Goal: Check status: Check status

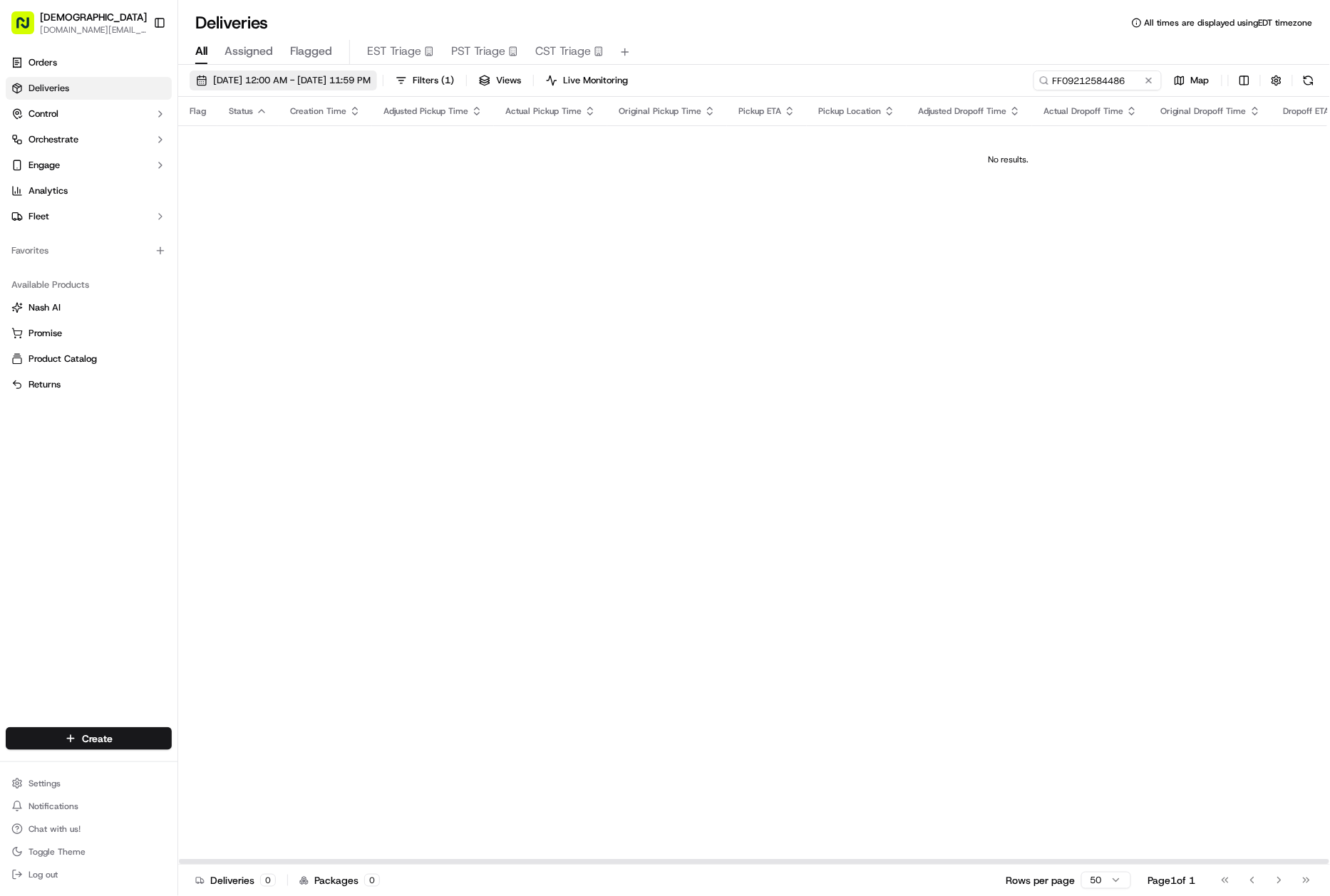
click at [348, 81] on span "09/22/2025 12:00 AM - 09/22/2025 11:59 PM" at bounding box center [291, 81] width 157 height 13
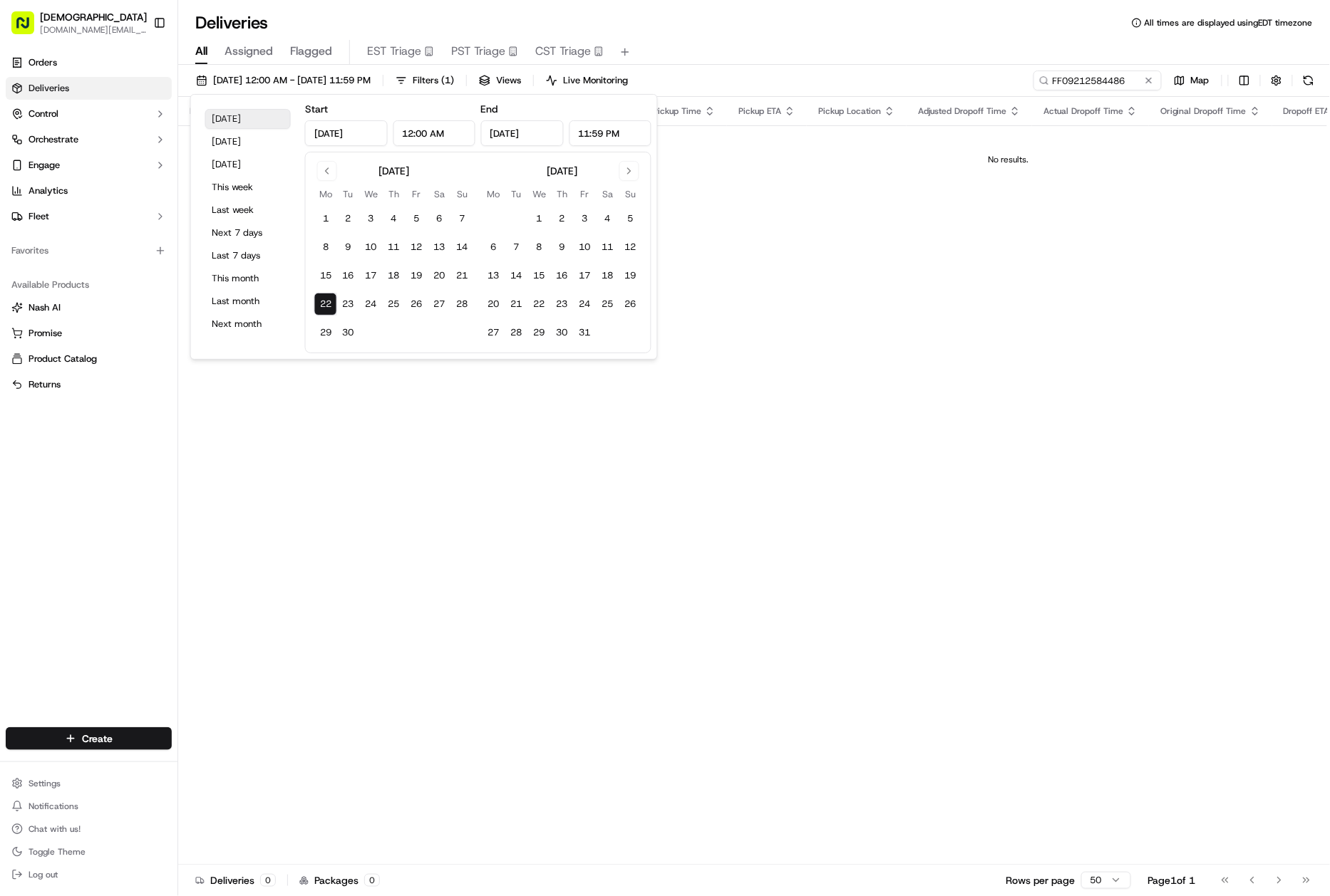
click at [238, 121] on button "Today" at bounding box center [247, 119] width 85 height 20
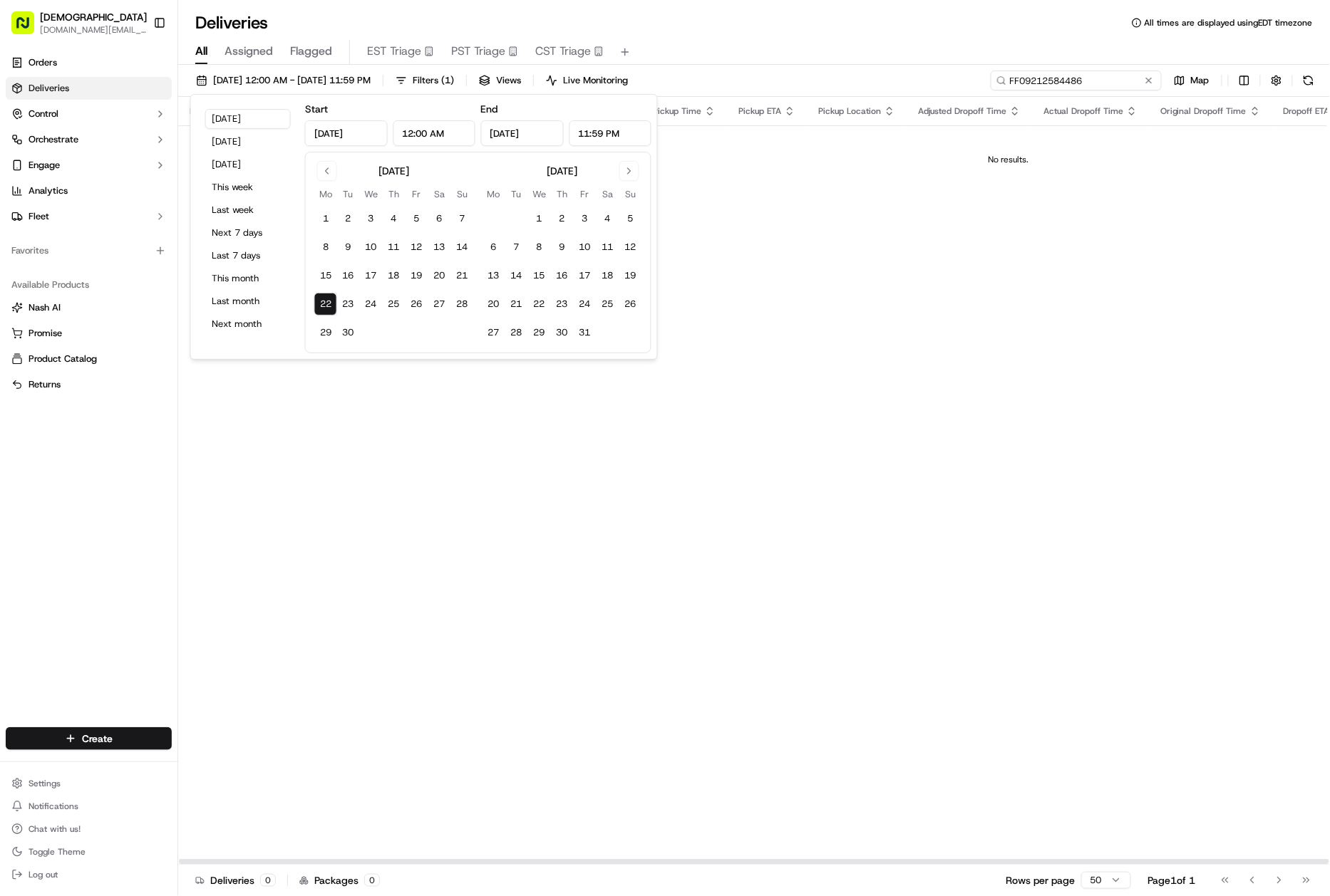
click at [1070, 71] on input "FF09212584486" at bounding box center [1076, 80] width 171 height 20
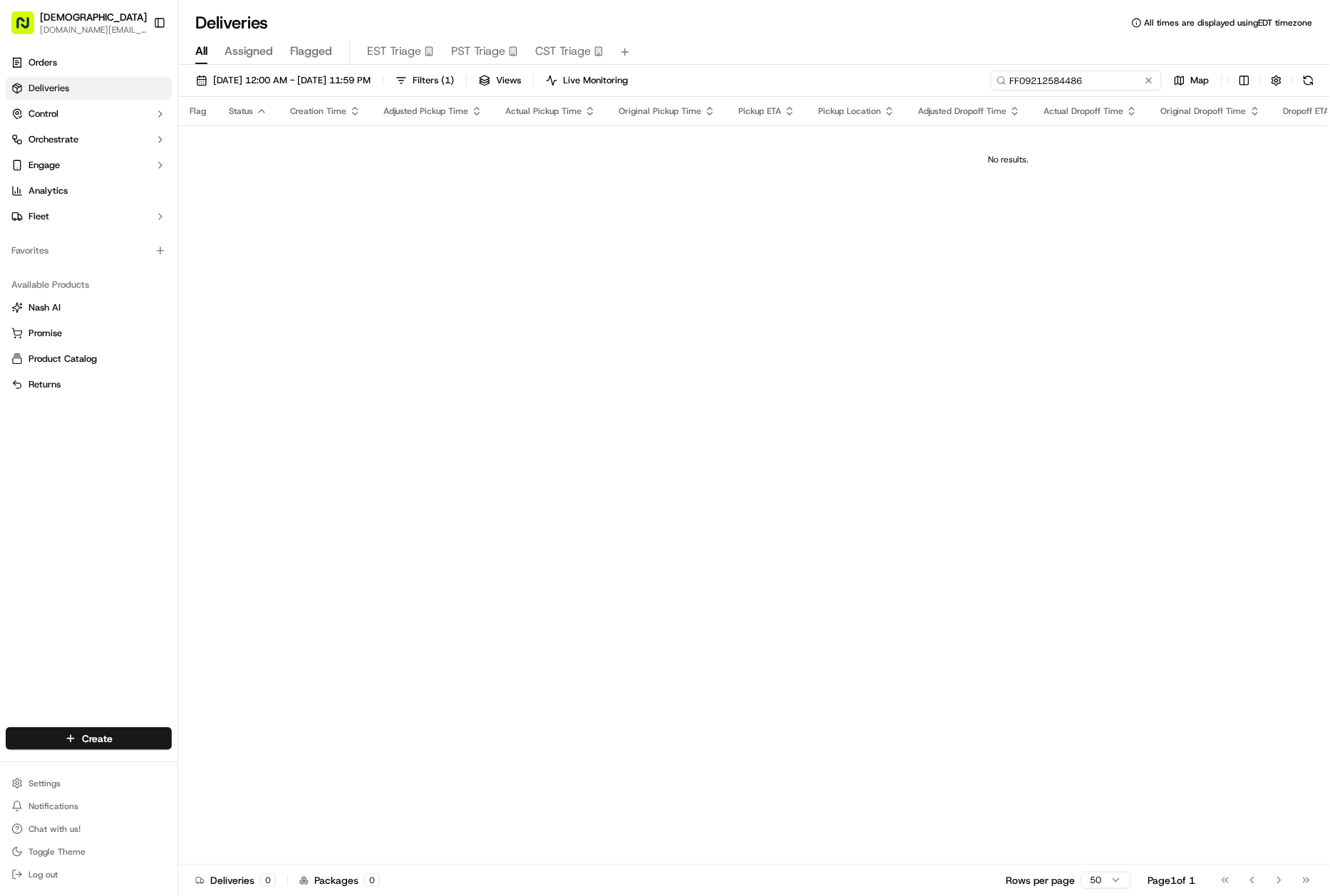
click at [1070, 71] on input "FF09212584486" at bounding box center [1076, 80] width 171 height 20
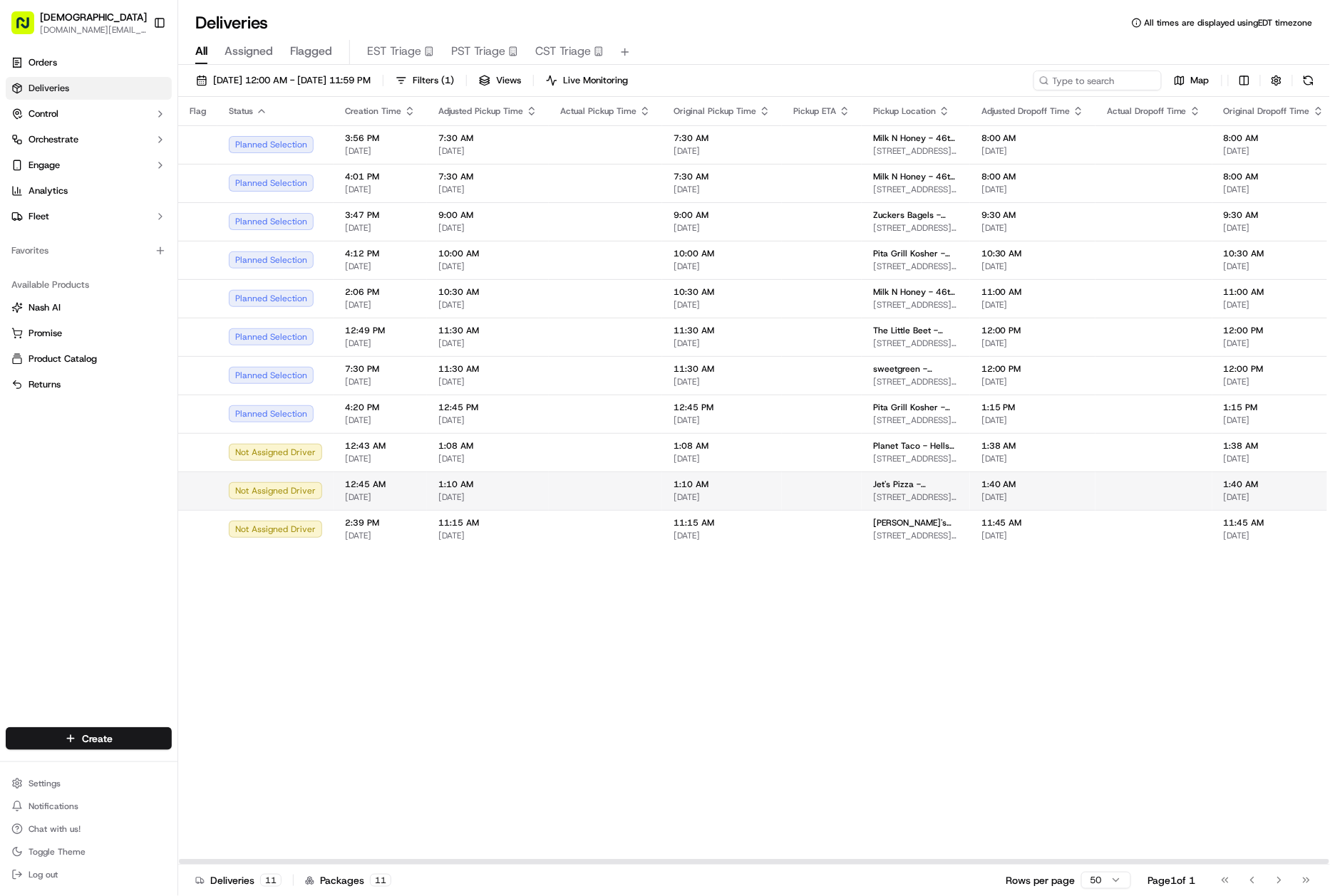
click at [817, 482] on td at bounding box center [822, 491] width 79 height 39
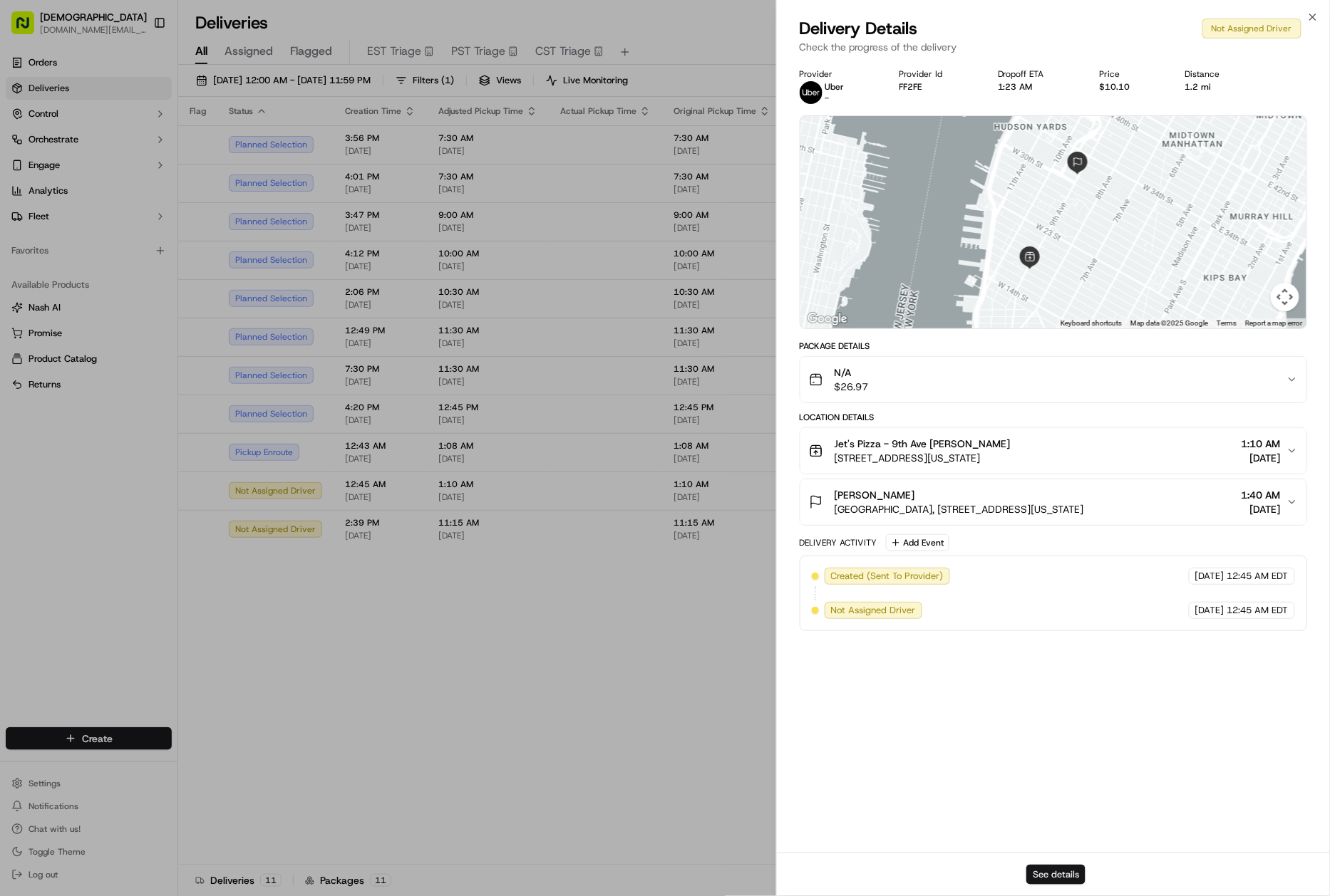
click at [1070, 879] on button "See details" at bounding box center [1055, 874] width 59 height 20
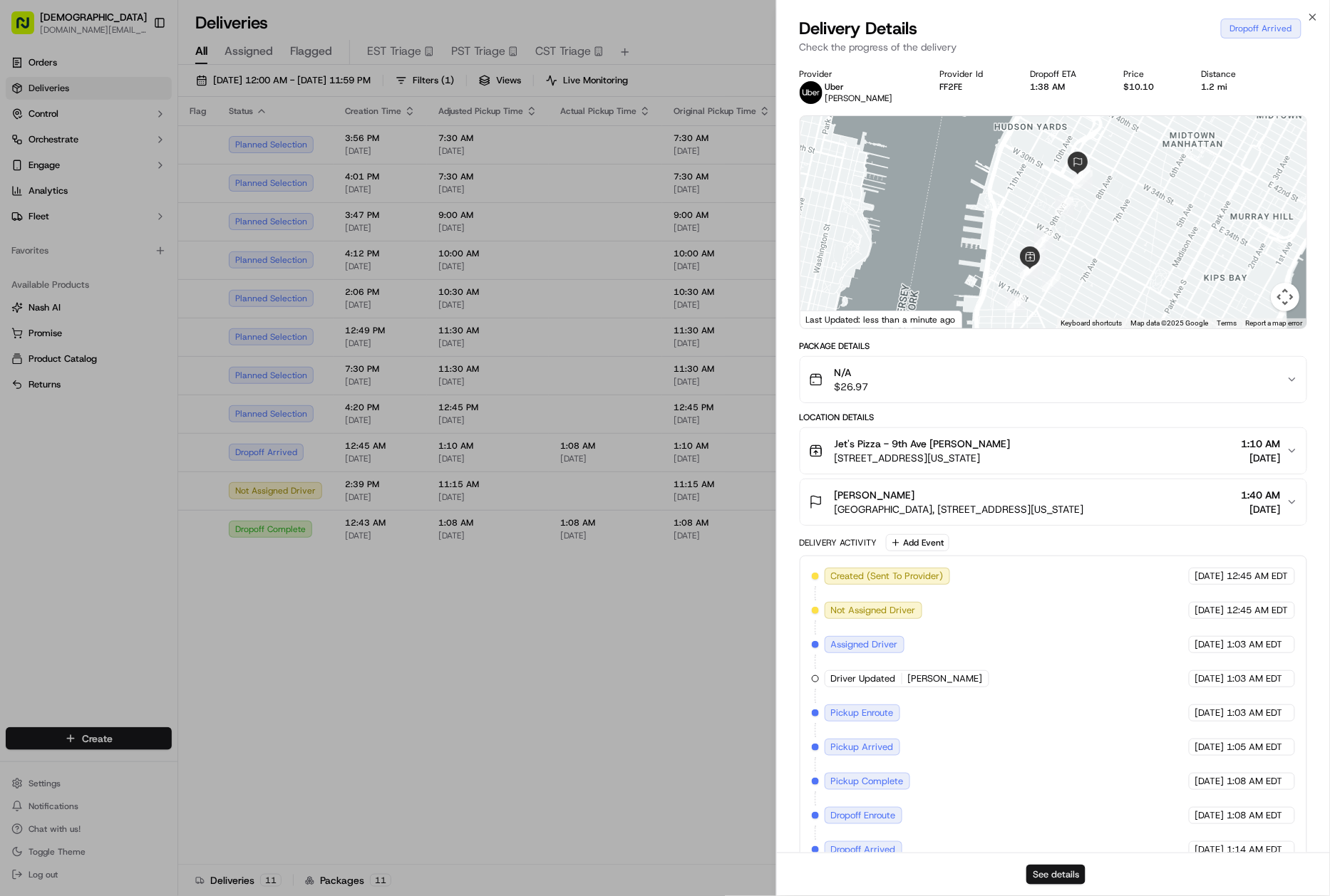
click at [1056, 870] on button "See details" at bounding box center [1055, 874] width 59 height 20
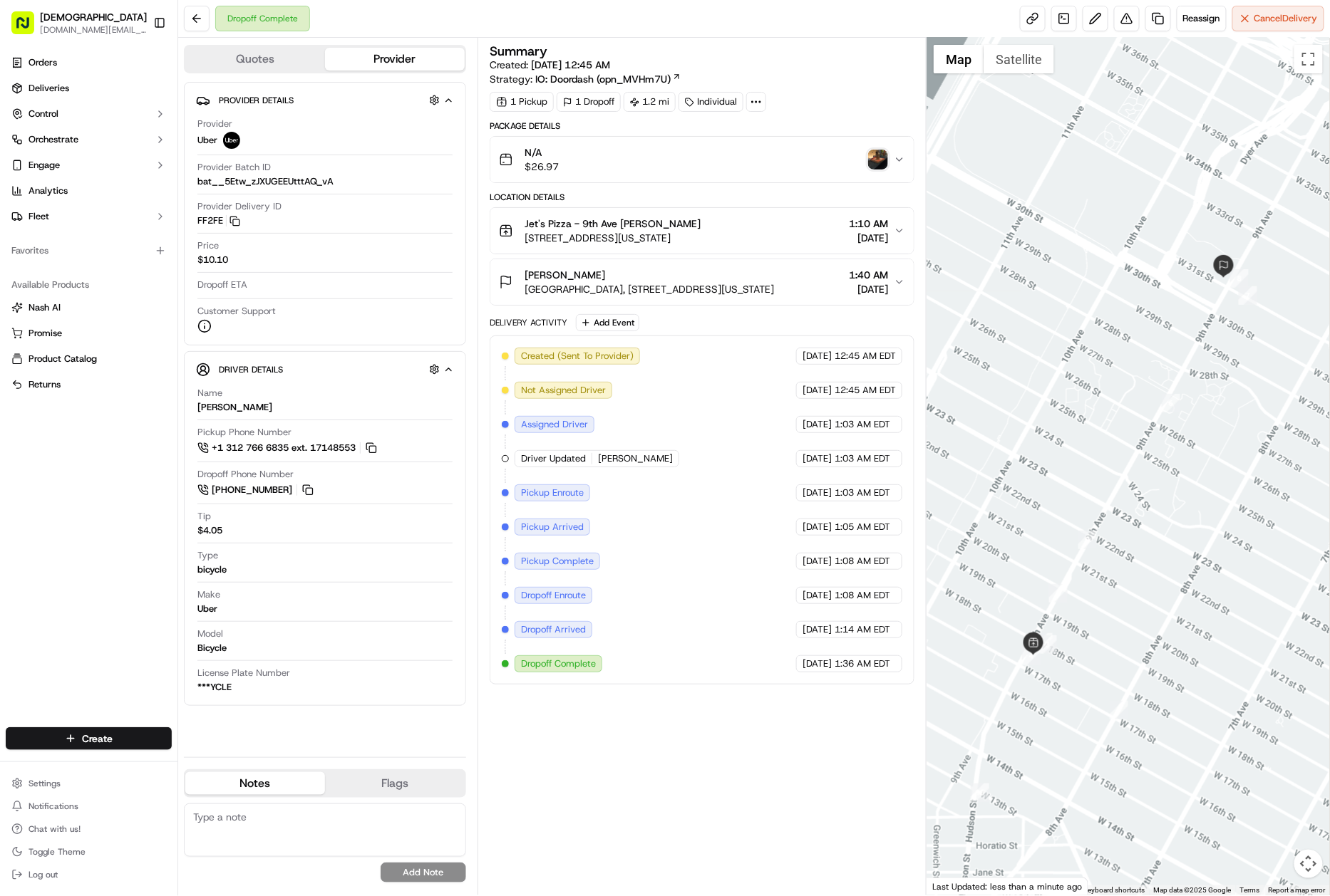
click at [884, 154] on img "button" at bounding box center [878, 160] width 20 height 20
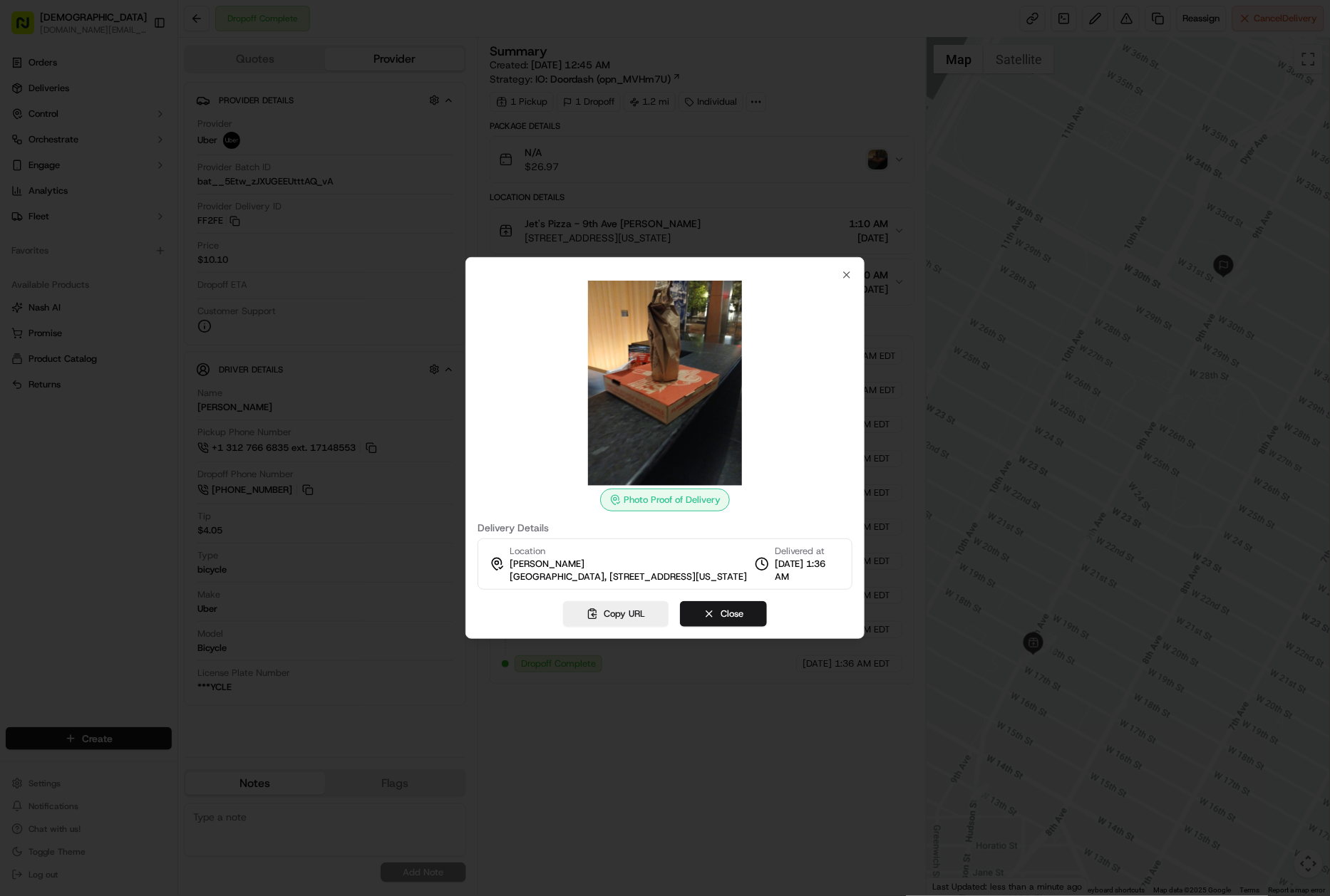
click at [622, 545] on div "Location Cravath Felix Silva Two Manhattan West, 375 9th Ave, New York, NY 1000…" at bounding box center [628, 564] width 238 height 39
copy span "09/22/2025 1:36 AM"
drag, startPoint x: 821, startPoint y: 582, endPoint x: 774, endPoint y: 568, distance: 49.0
click at [775, 568] on span "09/22/2025 1:36 AM" at bounding box center [807, 570] width 65 height 26
